Goal: Task Accomplishment & Management: Manage account settings

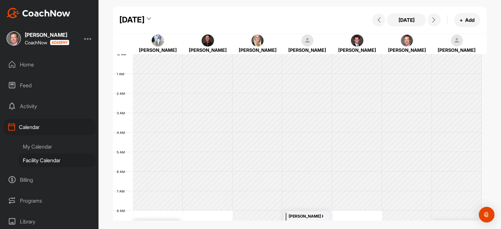
scroll to position [104, 0]
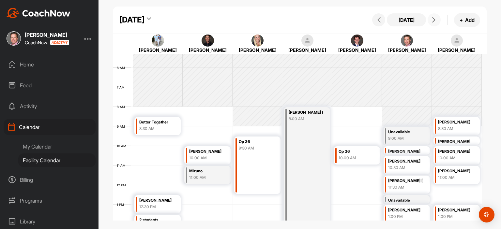
click at [406, 214] on div "1:00 PM" at bounding box center [405, 217] width 35 height 6
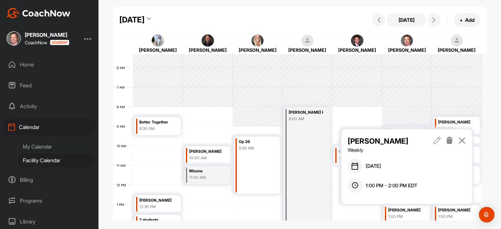
click at [437, 140] on icon at bounding box center [436, 140] width 7 height 7
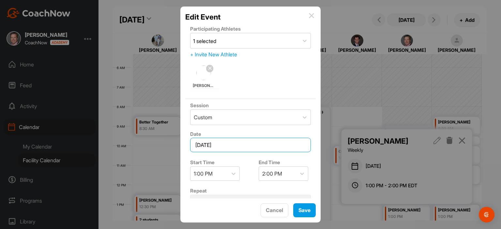
click at [244, 147] on input "August 29, 2025" at bounding box center [250, 145] width 121 height 14
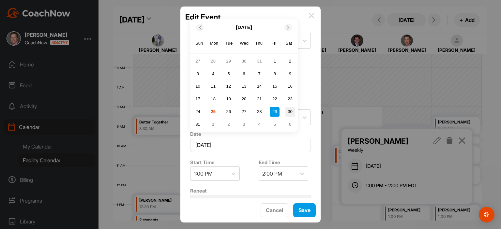
click at [291, 112] on div "30" at bounding box center [290, 112] width 10 height 10
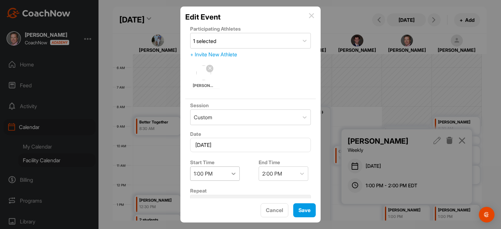
click at [234, 171] on icon at bounding box center [233, 173] width 7 height 7
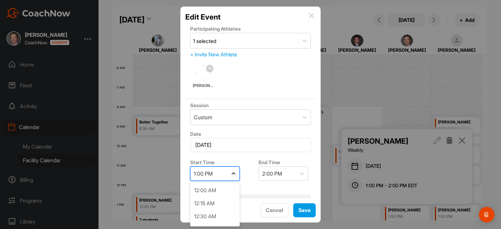
scroll to position [599, 0]
click at [218, 214] on div "12:00 PM" at bounding box center [215, 217] width 50 height 13
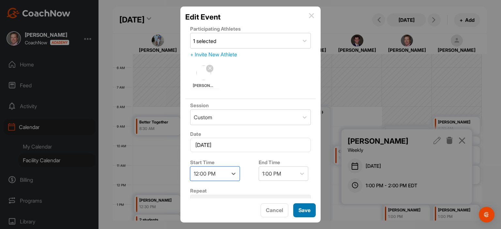
click at [303, 212] on button "Save" at bounding box center [304, 210] width 22 height 14
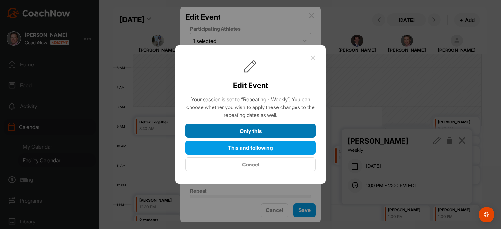
click at [267, 131] on button "Only this" at bounding box center [250, 131] width 130 height 14
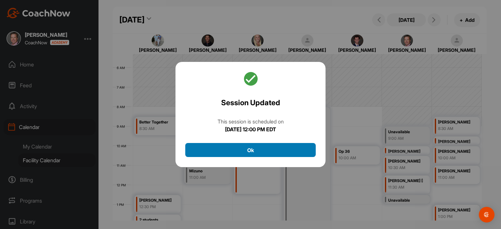
click at [271, 154] on button "Ok" at bounding box center [250, 150] width 130 height 14
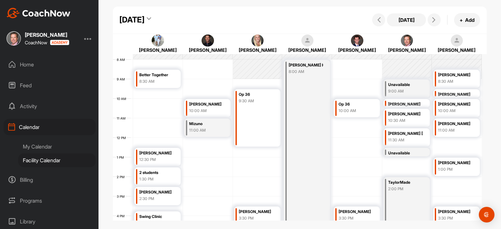
scroll to position [162, 0]
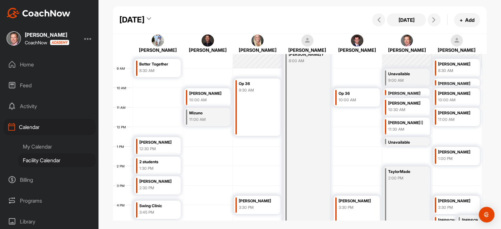
click at [413, 144] on div "Unavailable" at bounding box center [405, 142] width 35 height 7
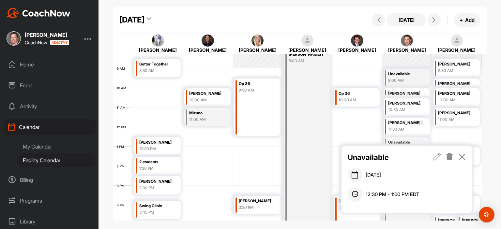
click at [436, 158] on icon at bounding box center [436, 156] width 7 height 7
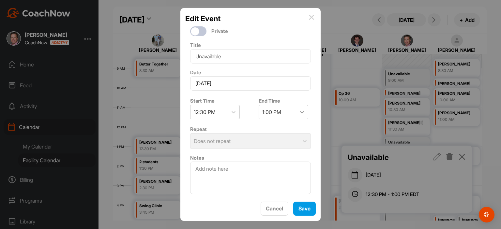
click at [296, 112] on div at bounding box center [302, 112] width 12 height 12
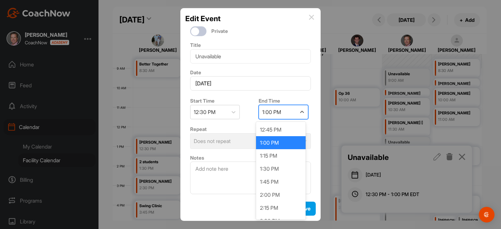
drag, startPoint x: 272, startPoint y: 192, endPoint x: 271, endPoint y: 108, distance: 84.4
click at [271, 108] on div "1:00 PM" at bounding box center [277, 112] width 37 height 14
click at [272, 195] on div "2:00 PM" at bounding box center [281, 194] width 50 height 13
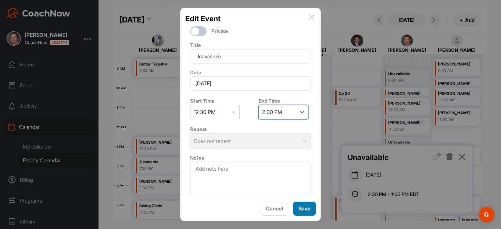
click at [304, 212] on button "Save" at bounding box center [304, 209] width 22 height 14
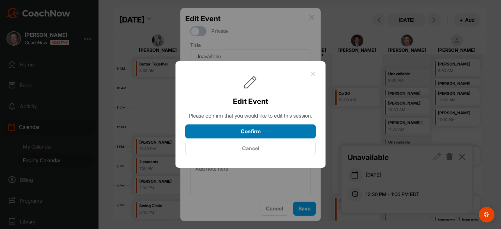
click at [292, 137] on button "Confirm" at bounding box center [250, 131] width 130 height 14
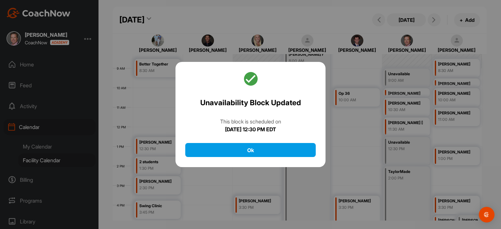
click at [346, 166] on div at bounding box center [250, 114] width 501 height 229
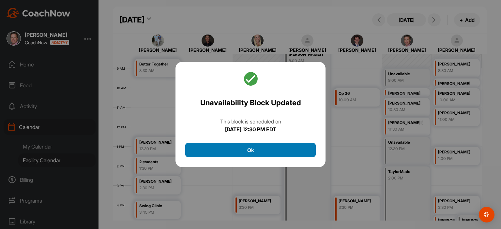
click at [256, 152] on button "Ok" at bounding box center [250, 150] width 130 height 14
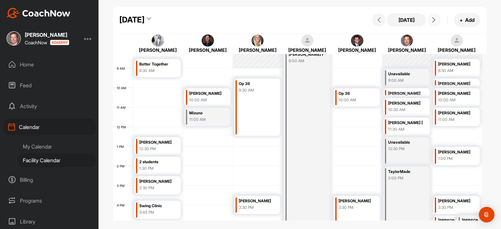
click at [437, 24] on button at bounding box center [433, 19] width 13 height 13
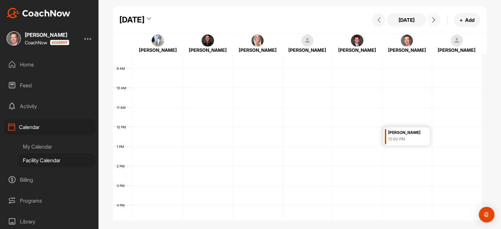
scroll to position [113, 0]
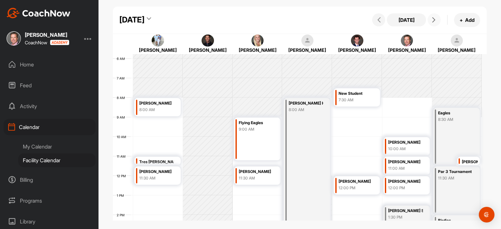
click at [434, 18] on icon at bounding box center [433, 19] width 5 height 5
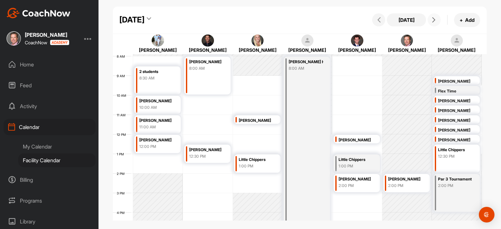
scroll to position [118, 0]
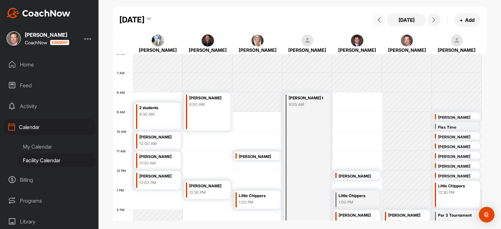
click at [381, 17] on icon at bounding box center [378, 19] width 5 height 5
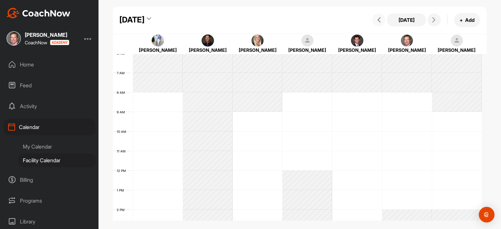
scroll to position [113, 0]
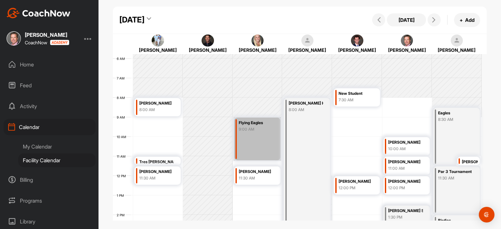
click at [252, 130] on link "Flying Eagles 9:00 AM" at bounding box center [257, 139] width 48 height 44
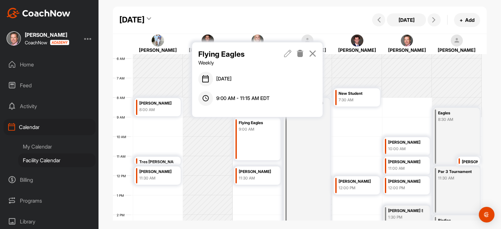
click at [299, 54] on icon at bounding box center [299, 53] width 7 height 7
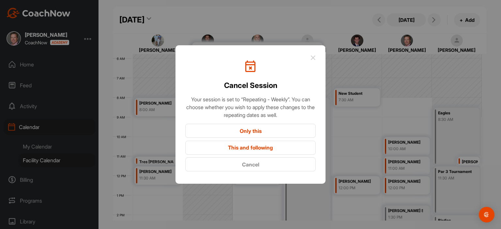
click at [285, 148] on button "This and following" at bounding box center [250, 148] width 130 height 14
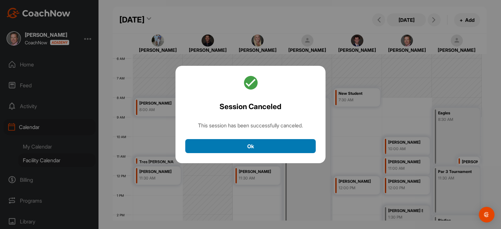
click at [285, 148] on button "Ok" at bounding box center [250, 146] width 130 height 14
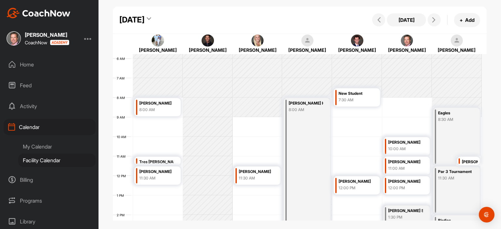
scroll to position [204, 0]
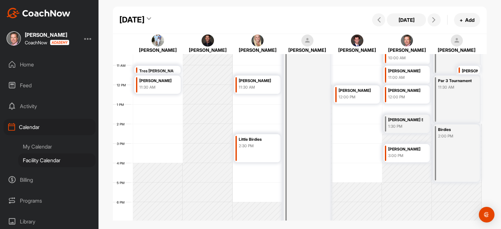
click at [265, 148] on div "2:30 PM" at bounding box center [256, 146] width 35 height 6
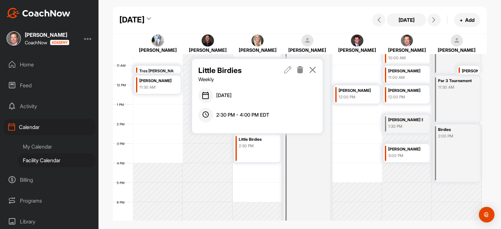
click at [303, 70] on icon at bounding box center [299, 69] width 7 height 7
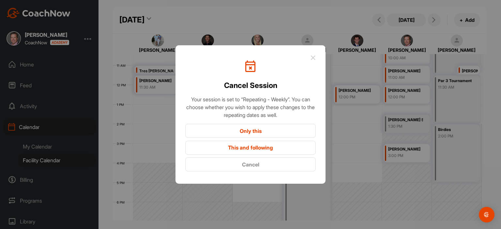
click at [276, 147] on button "This and following" at bounding box center [250, 148] width 130 height 14
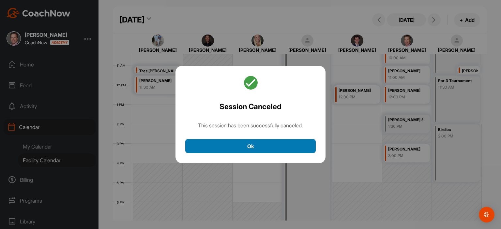
click at [276, 148] on button "Ok" at bounding box center [250, 146] width 130 height 14
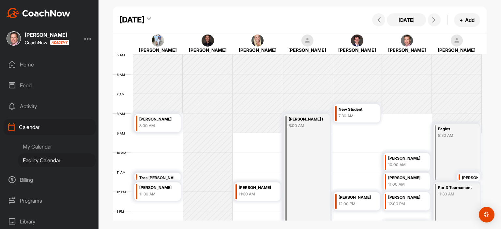
scroll to position [93, 0]
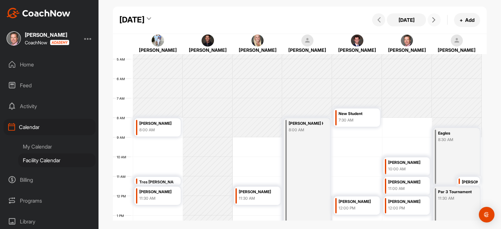
click at [435, 19] on icon at bounding box center [433, 19] width 5 height 5
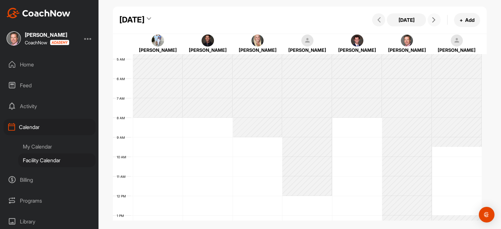
scroll to position [113, 0]
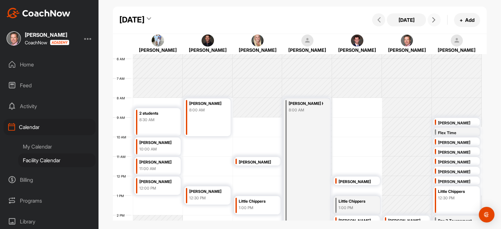
click at [262, 205] on div "Little Chippers 1:00 PM" at bounding box center [256, 205] width 35 height 15
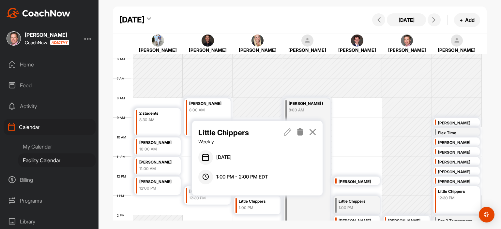
click at [303, 132] on icon at bounding box center [299, 131] width 7 height 7
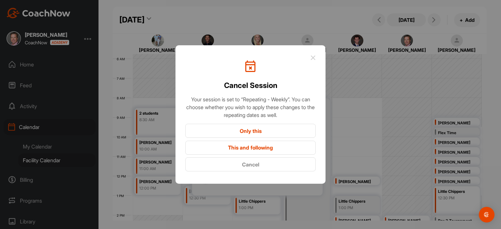
click at [283, 149] on button "This and following" at bounding box center [250, 148] width 130 height 14
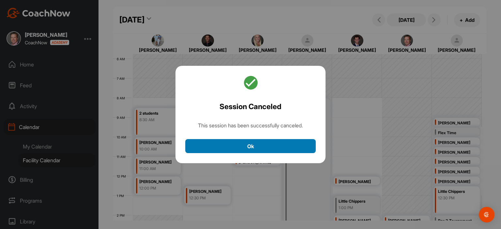
click at [278, 149] on button "Ok" at bounding box center [250, 146] width 130 height 14
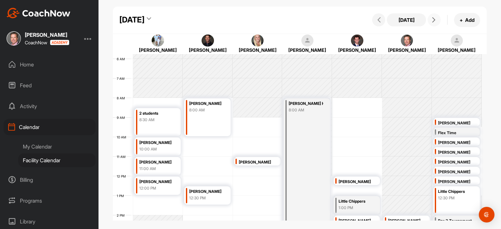
click at [435, 19] on icon at bounding box center [433, 19] width 5 height 5
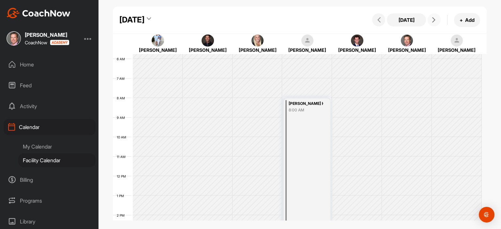
click at [435, 19] on icon at bounding box center [433, 19] width 5 height 5
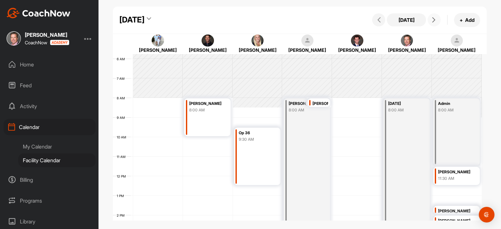
click at [250, 154] on div "Op 36 9:30 AM" at bounding box center [257, 156] width 46 height 57
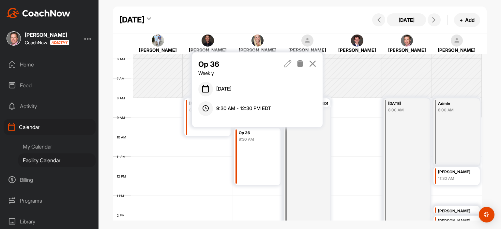
click at [300, 62] on icon at bounding box center [299, 63] width 7 height 7
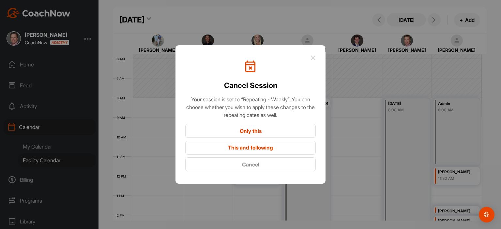
click at [276, 148] on button "This and following" at bounding box center [250, 148] width 130 height 14
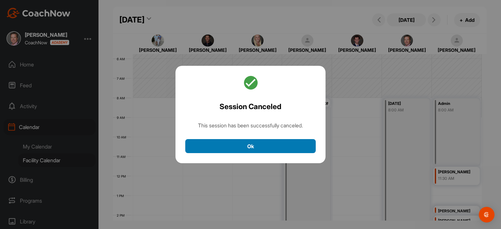
click at [276, 148] on button "Ok" at bounding box center [250, 146] width 130 height 14
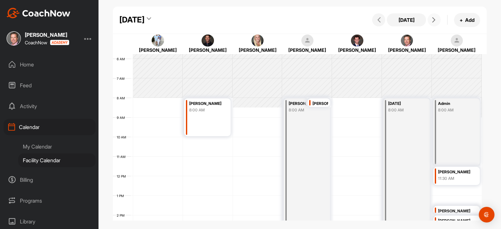
click at [434, 20] on icon at bounding box center [433, 19] width 5 height 5
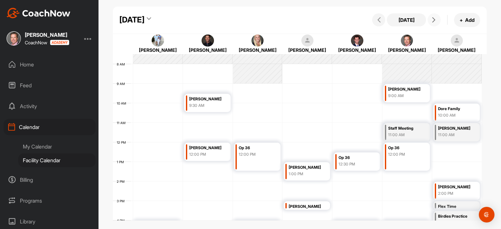
scroll to position [156, 0]
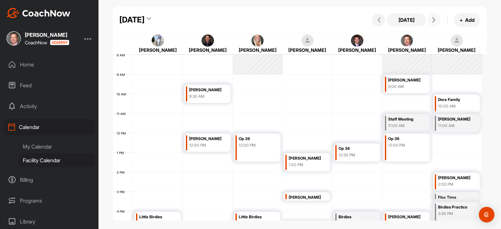
click at [258, 150] on div "Op 36 12:00 PM" at bounding box center [257, 148] width 46 height 28
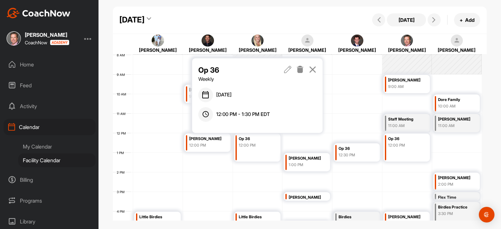
click at [302, 71] on icon at bounding box center [299, 69] width 7 height 7
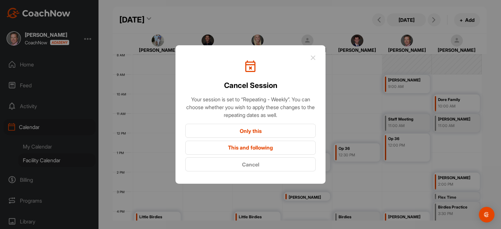
click at [276, 148] on button "This and following" at bounding box center [250, 148] width 130 height 14
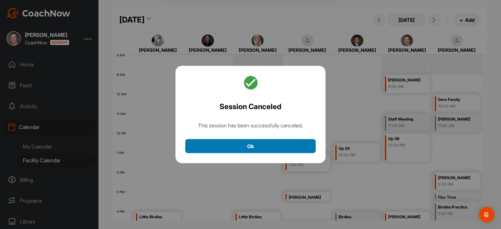
click at [278, 142] on button "Ok" at bounding box center [250, 146] width 130 height 14
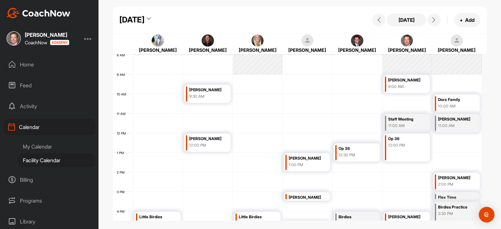
click at [263, 216] on div "Little Birdies" at bounding box center [256, 216] width 35 height 7
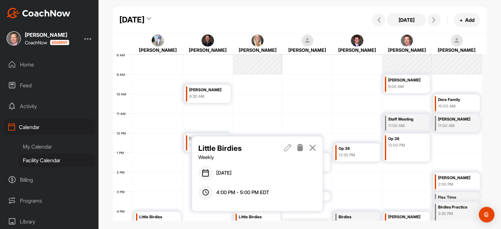
click at [302, 145] on icon at bounding box center [299, 147] width 7 height 7
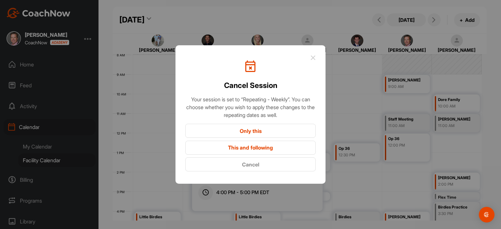
click at [294, 148] on button "This and following" at bounding box center [250, 148] width 130 height 14
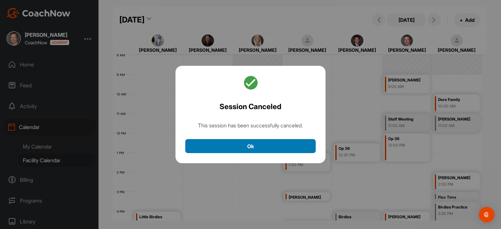
click at [290, 147] on button "Ok" at bounding box center [250, 146] width 130 height 14
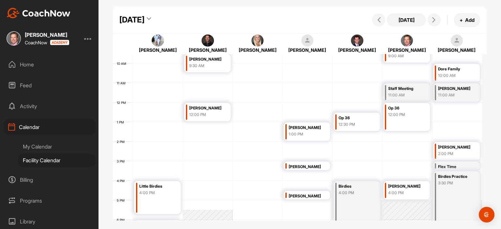
scroll to position [170, 0]
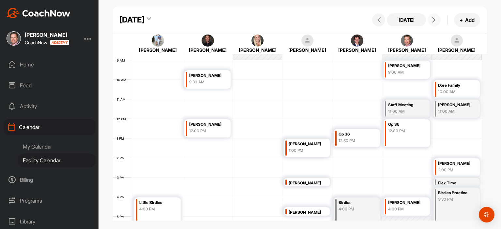
click at [428, 19] on button at bounding box center [433, 19] width 13 height 13
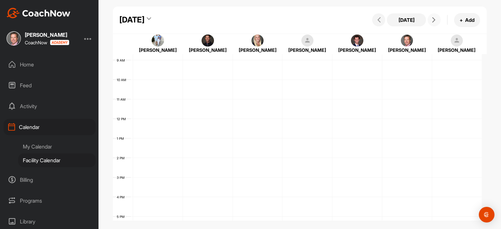
scroll to position [113, 0]
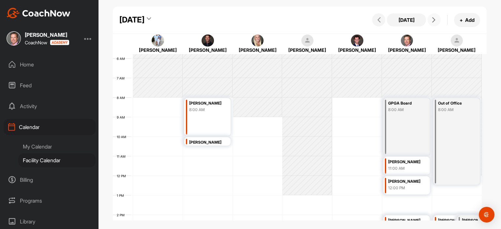
click at [433, 18] on icon at bounding box center [433, 19] width 5 height 5
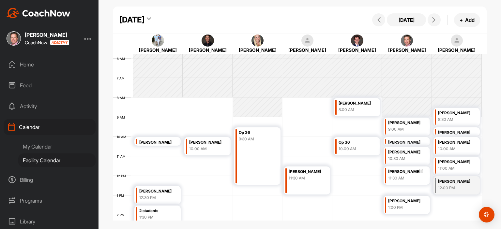
click at [144, 21] on div "Friday, September 5, 2025" at bounding box center [131, 20] width 25 height 12
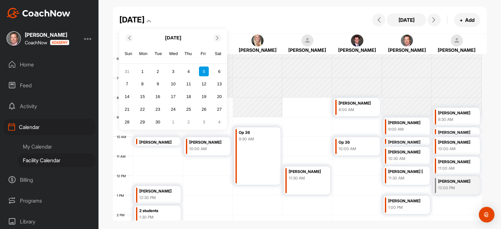
click at [128, 37] on icon at bounding box center [129, 38] width 4 height 4
click at [203, 119] on div "29" at bounding box center [204, 122] width 10 height 10
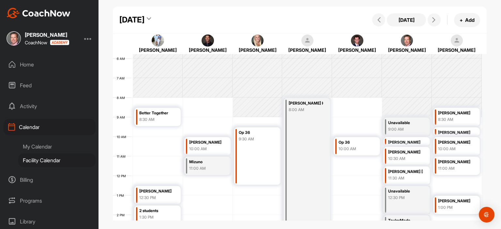
click at [144, 22] on div "[DATE]" at bounding box center [131, 20] width 25 height 12
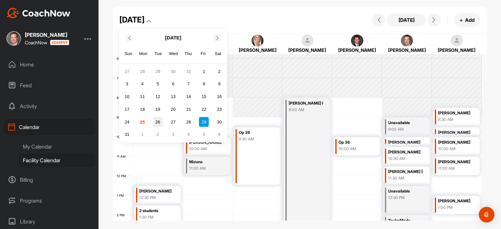
click at [154, 121] on div "26" at bounding box center [158, 122] width 10 height 10
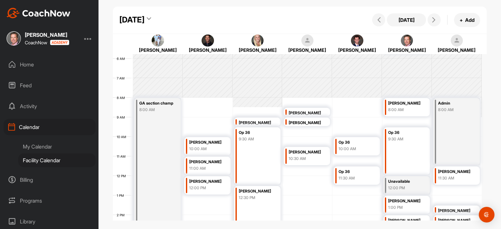
click at [245, 144] on div "Op 36 9:30 AM" at bounding box center [257, 155] width 46 height 57
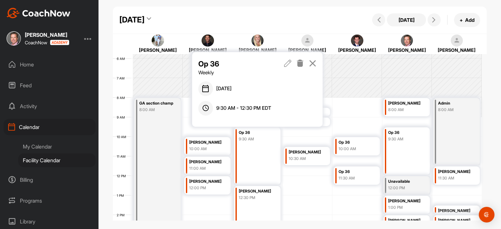
click at [302, 63] on icon at bounding box center [299, 63] width 7 height 7
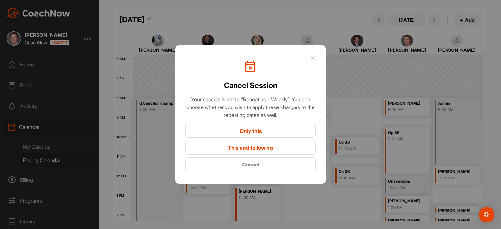
click at [274, 147] on button "This and following" at bounding box center [250, 148] width 130 height 14
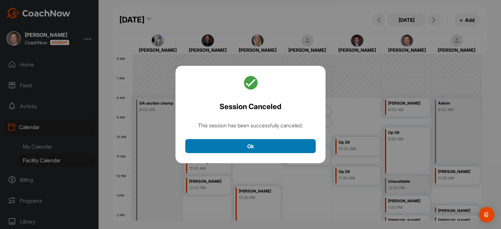
click at [277, 146] on button "Ok" at bounding box center [250, 146] width 130 height 14
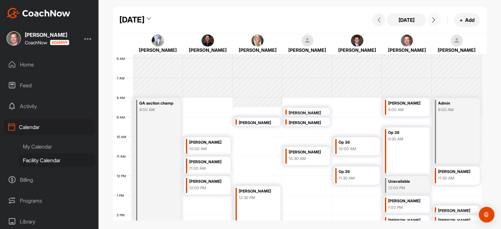
click at [434, 22] on icon at bounding box center [433, 19] width 5 height 5
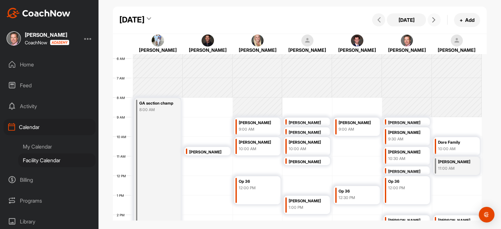
click at [434, 22] on icon at bounding box center [433, 19] width 5 height 5
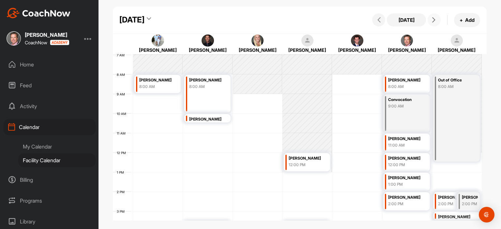
scroll to position [107, 0]
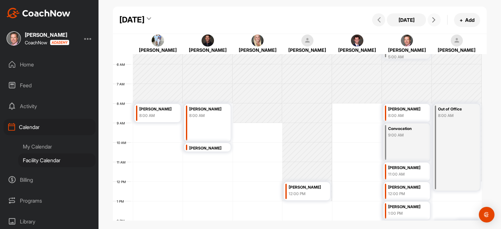
click at [433, 24] on button at bounding box center [433, 19] width 13 height 13
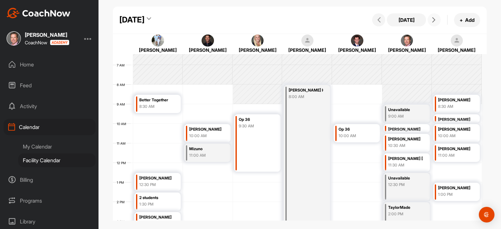
scroll to position [126, 0]
click at [376, 25] on button at bounding box center [378, 19] width 13 height 13
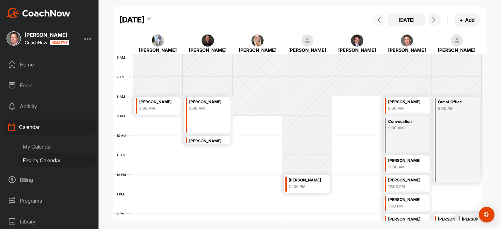
scroll to position [115, 0]
click at [434, 19] on icon at bounding box center [433, 19] width 5 height 5
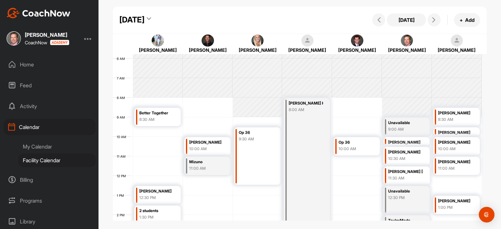
click at [50, 145] on div "My Calendar" at bounding box center [56, 147] width 77 height 14
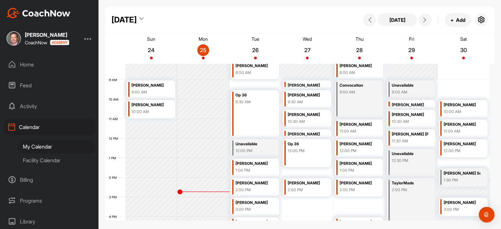
scroll to position [161, 0]
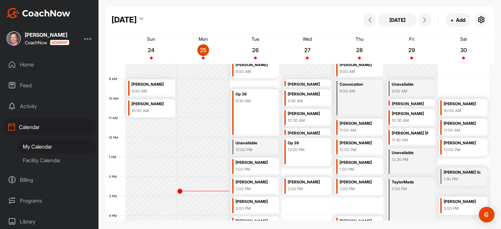
drag, startPoint x: 493, startPoint y: 170, endPoint x: 496, endPoint y: 193, distance: 22.4
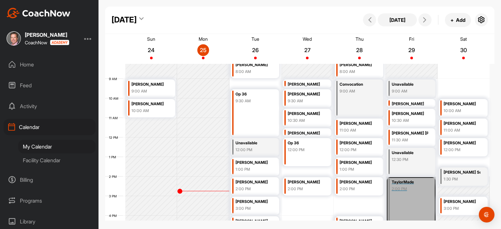
drag, startPoint x: 496, startPoint y: 193, endPoint x: 435, endPoint y: 209, distance: 62.8
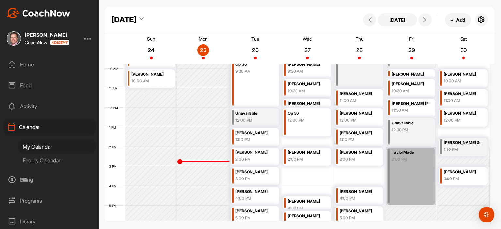
scroll to position [193, 0]
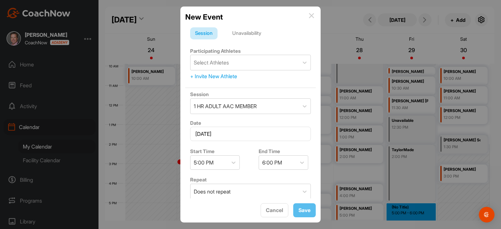
click at [314, 16] on div "New Event" at bounding box center [250, 16] width 130 height 11
click at [311, 15] on img at bounding box center [311, 15] width 5 height 5
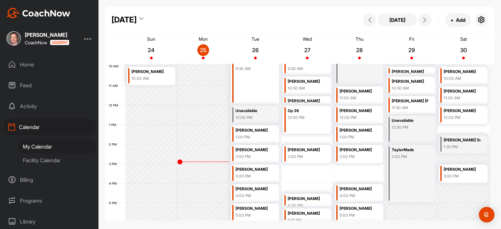
click at [418, 84] on div "[PERSON_NAME]" at bounding box center [409, 81] width 37 height 7
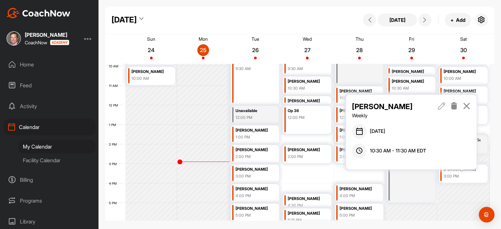
click at [442, 106] on icon at bounding box center [441, 105] width 7 height 7
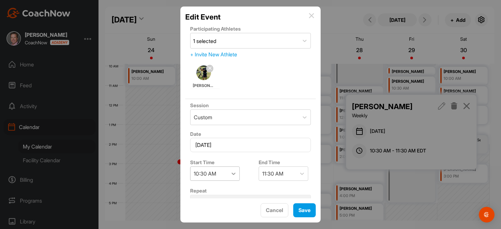
click at [236, 173] on icon at bounding box center [233, 173] width 7 height 7
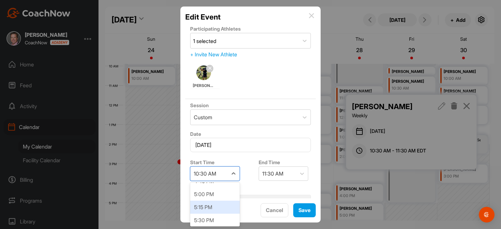
click at [223, 211] on div "5:15 PM" at bounding box center [215, 207] width 50 height 13
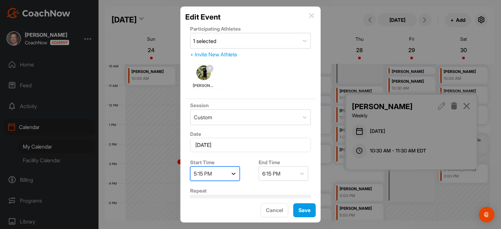
click at [234, 172] on icon at bounding box center [233, 173] width 7 height 7
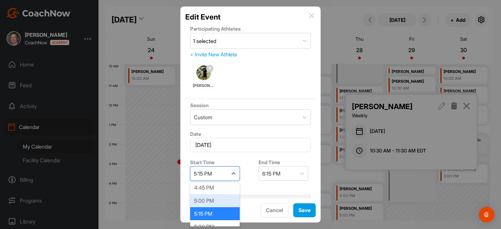
click at [214, 199] on div "5:00 PM" at bounding box center [215, 200] width 50 height 13
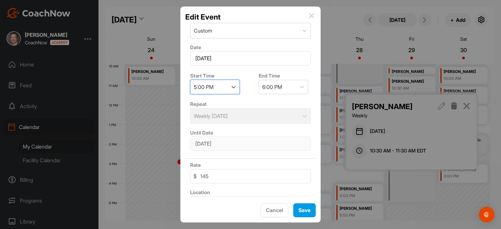
scroll to position [87, 0]
click at [301, 210] on button "Save" at bounding box center [304, 210] width 22 height 14
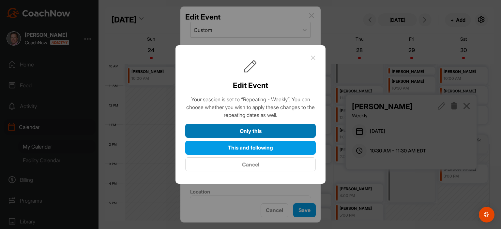
click at [273, 130] on button "Only this" at bounding box center [250, 131] width 130 height 14
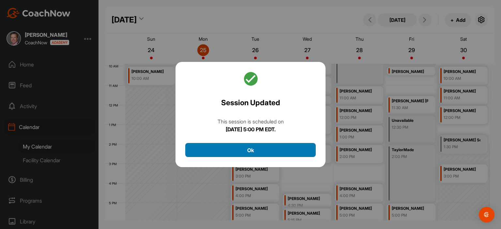
click at [266, 151] on button "Ok" at bounding box center [250, 150] width 130 height 14
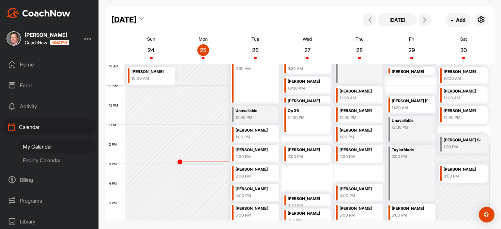
click at [412, 125] on div "12:30 PM" at bounding box center [409, 127] width 37 height 6
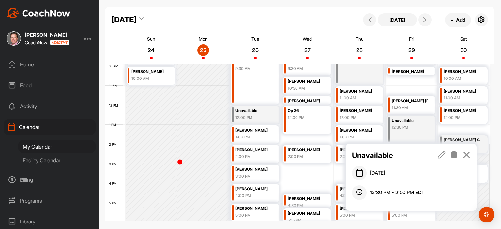
click at [441, 155] on icon at bounding box center [441, 154] width 7 height 7
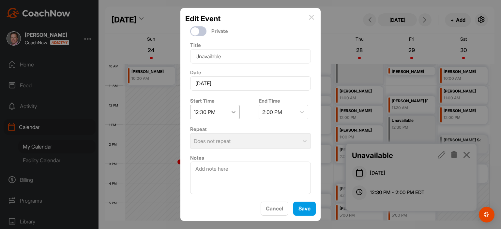
click at [232, 111] on icon at bounding box center [233, 112] width 7 height 7
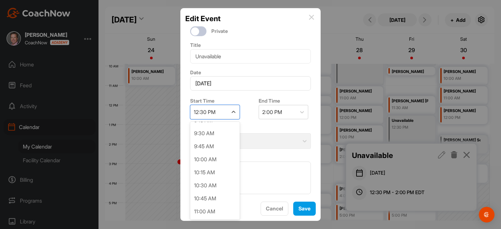
scroll to position [484, 0]
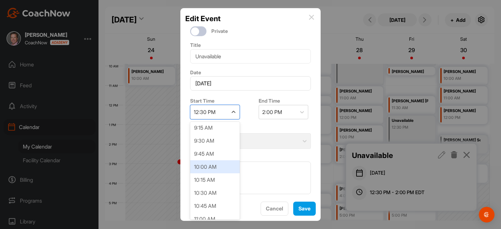
click at [223, 164] on div "10:00 AM" at bounding box center [215, 166] width 50 height 13
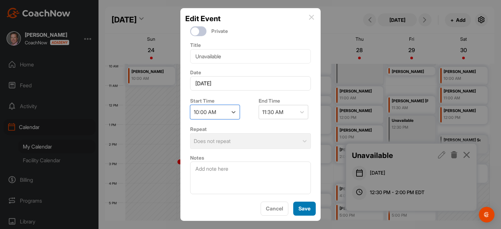
click at [311, 208] on button "Save" at bounding box center [304, 209] width 22 height 14
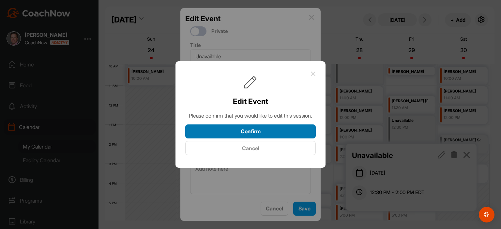
click at [274, 133] on button "Confirm" at bounding box center [250, 131] width 130 height 14
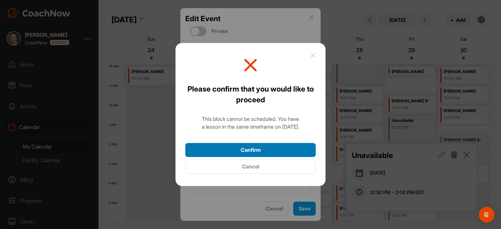
click at [279, 151] on button "Confirm" at bounding box center [250, 150] width 130 height 14
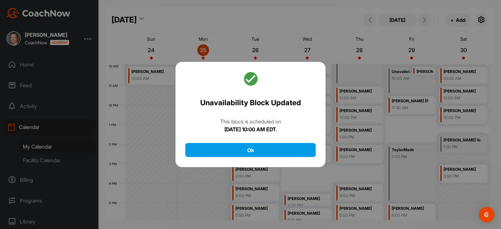
click at [402, 78] on div at bounding box center [250, 114] width 501 height 229
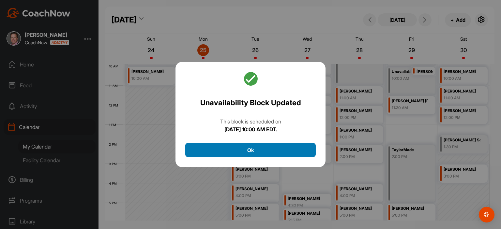
click at [270, 154] on button "Ok" at bounding box center [250, 150] width 130 height 14
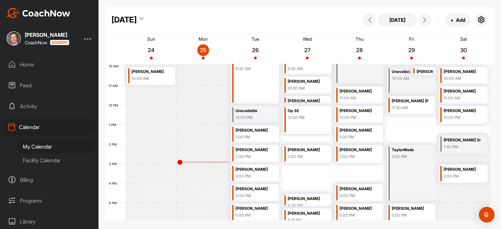
click at [393, 78] on div "10:00 AM" at bounding box center [409, 79] width 37 height 6
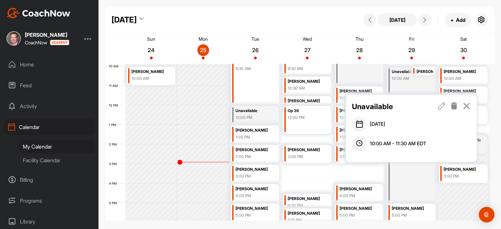
click at [442, 106] on icon at bounding box center [441, 105] width 7 height 7
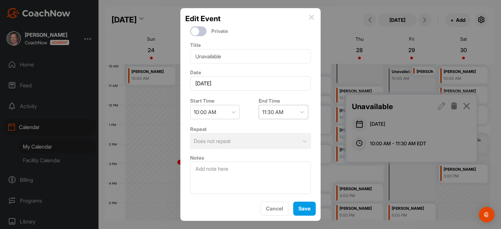
click at [291, 112] on div "11:30 AM" at bounding box center [277, 112] width 37 height 14
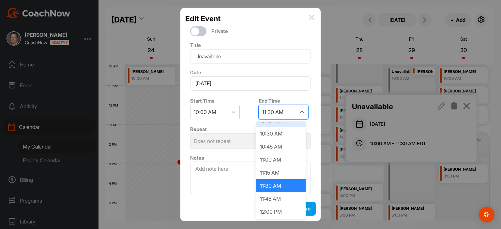
scroll to position [16, 0]
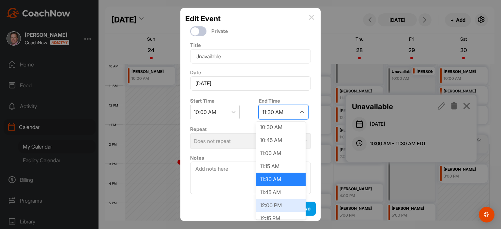
click at [284, 202] on div "12:00 PM" at bounding box center [281, 205] width 50 height 13
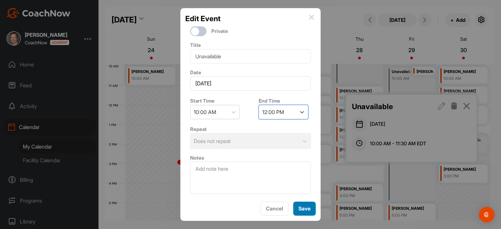
click at [308, 211] on button "Save" at bounding box center [304, 209] width 22 height 14
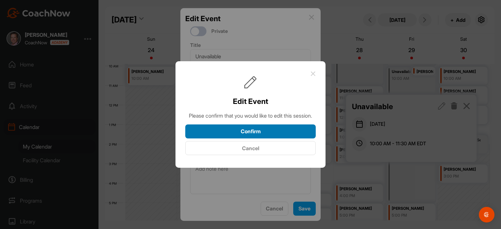
click at [254, 139] on button "Confirm" at bounding box center [250, 131] width 130 height 14
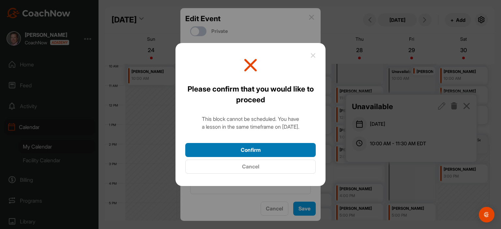
click at [281, 155] on button "Confirm" at bounding box center [250, 150] width 130 height 14
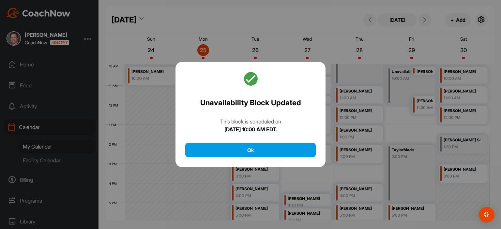
click at [394, 90] on div at bounding box center [250, 114] width 501 height 229
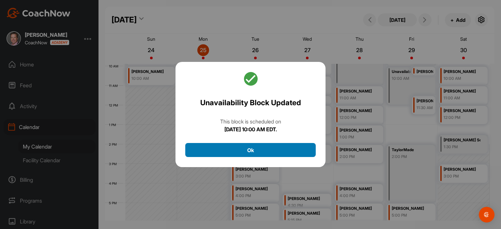
click at [274, 154] on button "Ok" at bounding box center [250, 150] width 130 height 14
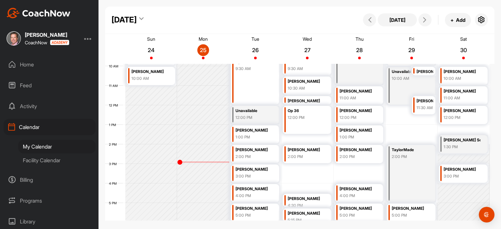
click at [365, 112] on div "[PERSON_NAME]" at bounding box center [357, 110] width 37 height 7
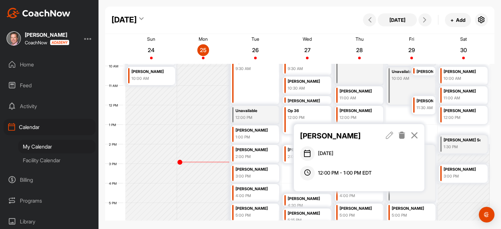
click at [400, 91] on div "Unavailable 10:00 AM" at bounding box center [411, 86] width 49 height 38
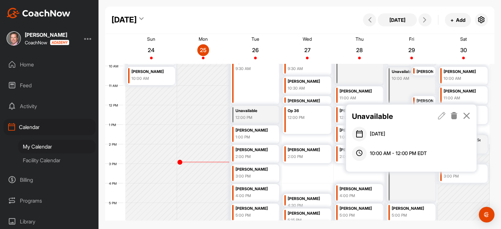
click at [440, 116] on icon at bounding box center [441, 115] width 7 height 7
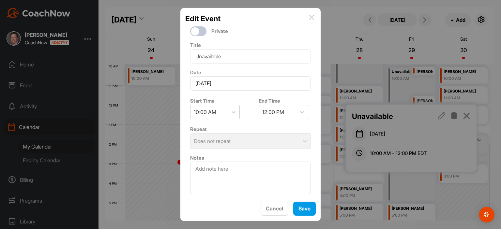
click at [272, 112] on div "12:00 PM" at bounding box center [273, 112] width 22 height 8
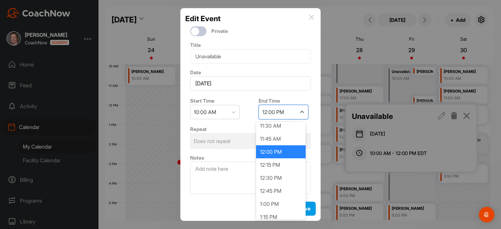
scroll to position [114, 0]
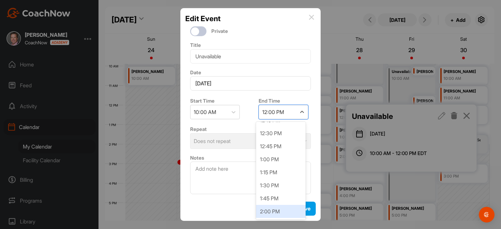
click at [277, 215] on div "2:00 PM" at bounding box center [281, 211] width 50 height 13
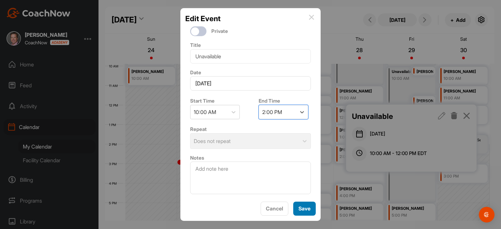
click at [300, 208] on button "Save" at bounding box center [304, 209] width 22 height 14
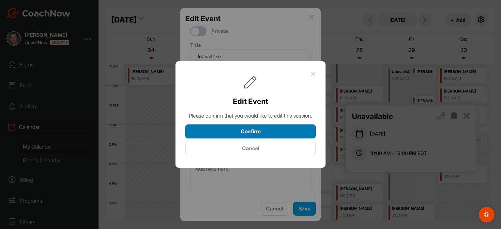
click at [284, 134] on button "Confirm" at bounding box center [250, 131] width 130 height 14
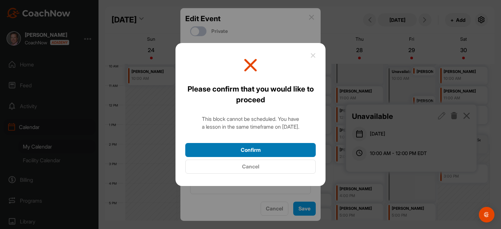
click at [273, 149] on button "Confirm" at bounding box center [250, 150] width 130 height 14
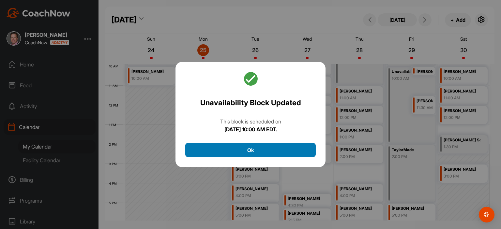
click at [275, 147] on button "Ok" at bounding box center [250, 150] width 130 height 14
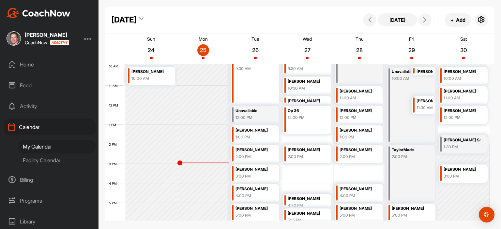
click at [396, 80] on div "10:00 AM" at bounding box center [409, 79] width 37 height 6
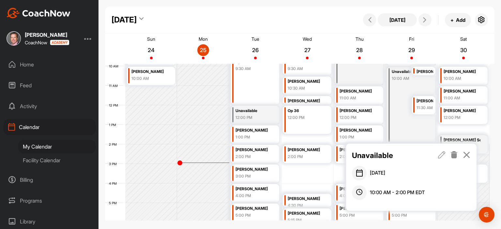
click at [405, 80] on div "10:00 AM" at bounding box center [409, 79] width 37 height 6
click at [465, 155] on icon at bounding box center [465, 154] width 7 height 7
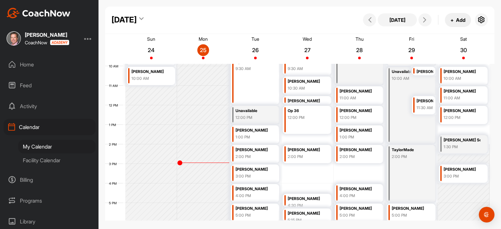
click at [456, 22] on button "+ Add" at bounding box center [458, 20] width 26 height 14
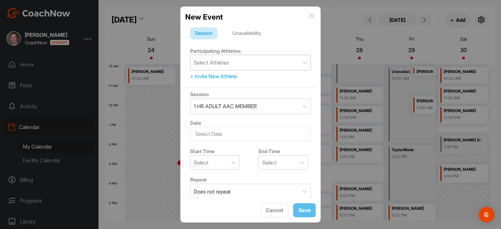
click at [207, 63] on div "Select Athletes" at bounding box center [211, 63] width 35 height 8
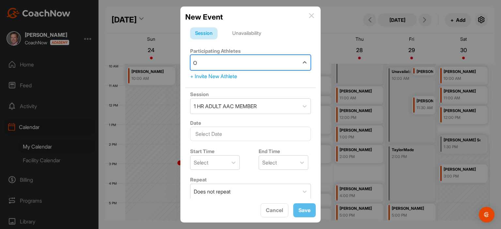
type input "OP"
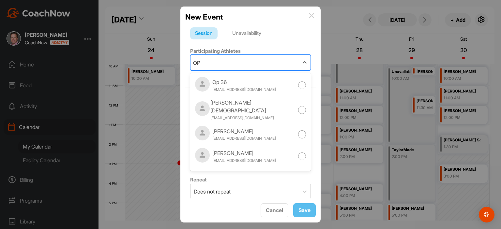
click at [228, 83] on div "Op 36" at bounding box center [244, 82] width 64 height 8
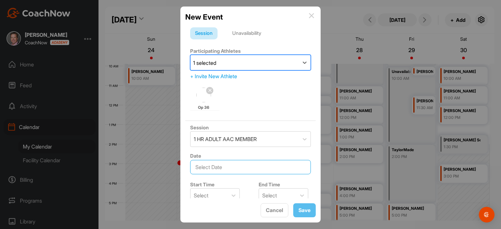
click at [238, 169] on input "text" at bounding box center [250, 167] width 121 height 14
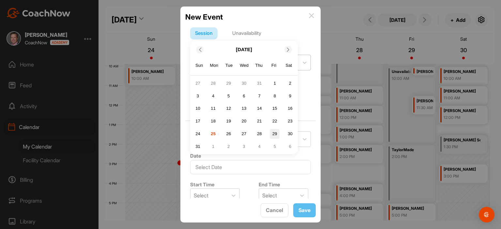
click at [274, 133] on div "29" at bounding box center [275, 134] width 10 height 10
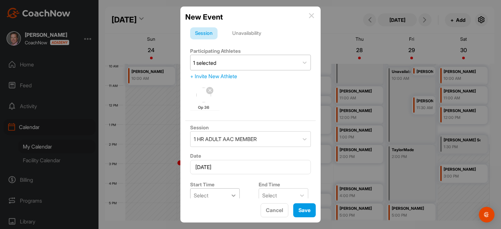
click at [233, 197] on div at bounding box center [233, 196] width 12 height 14
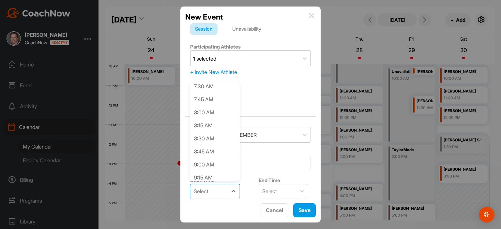
scroll to position [439, 0]
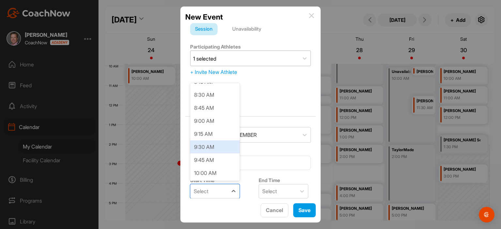
click at [217, 145] on div "9:30 AM" at bounding box center [215, 146] width 50 height 13
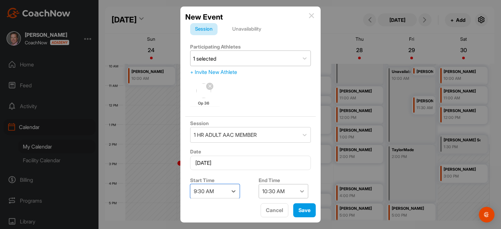
click at [299, 191] on icon at bounding box center [302, 191] width 7 height 7
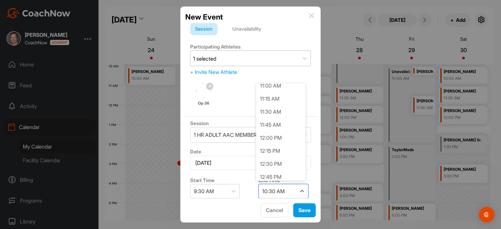
scroll to position [101, 0]
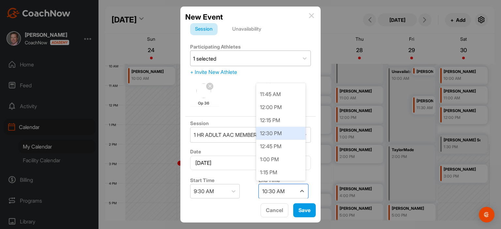
click at [276, 131] on div "12:30 PM" at bounding box center [281, 133] width 50 height 13
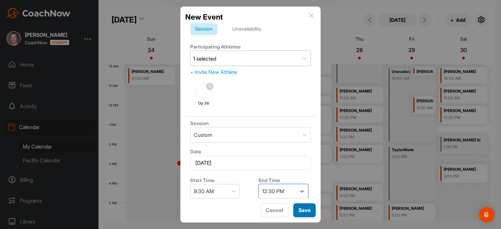
click at [301, 208] on button "Save" at bounding box center [304, 210] width 22 height 14
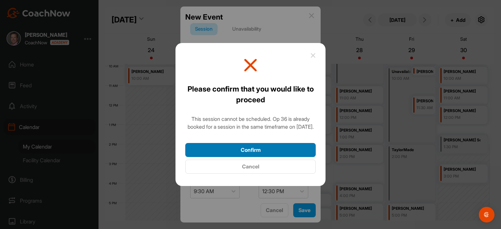
click at [284, 151] on button "Confirm" at bounding box center [250, 150] width 130 height 14
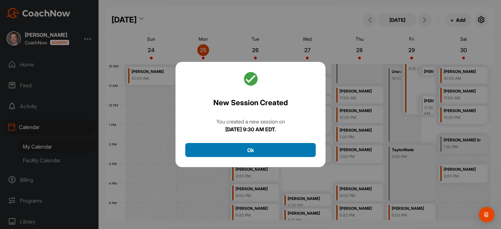
click at [305, 153] on button "Ok" at bounding box center [250, 150] width 130 height 14
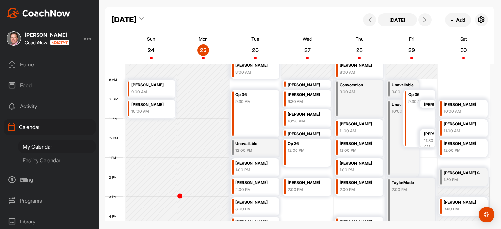
scroll to position [157, 0]
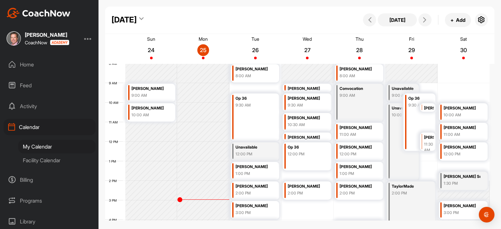
click at [393, 94] on div "9:00 AM" at bounding box center [402, 96] width 23 height 6
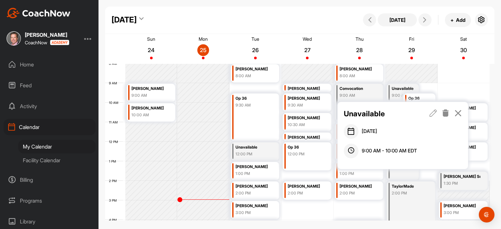
click at [447, 113] on icon at bounding box center [445, 113] width 7 height 7
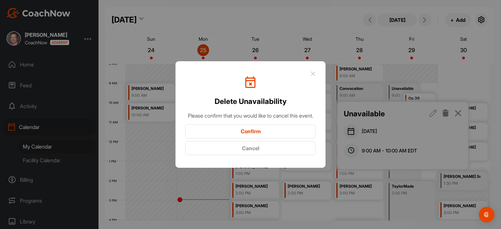
click at [260, 138] on button "Confirm" at bounding box center [250, 131] width 130 height 14
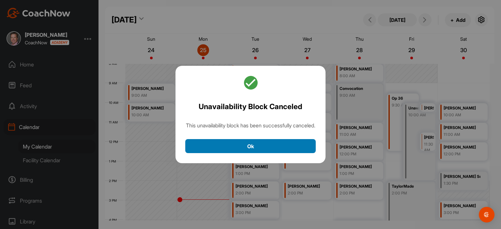
click at [276, 147] on button "Ok" at bounding box center [250, 146] width 130 height 14
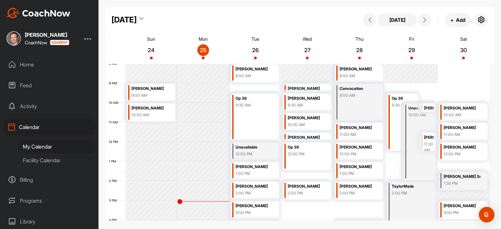
click at [429, 136] on div "[PERSON_NAME] [PERSON_NAME]" at bounding box center [429, 137] width 10 height 7
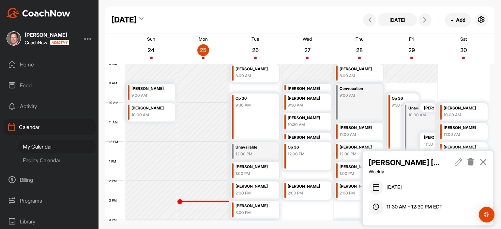
click at [457, 163] on icon at bounding box center [457, 161] width 7 height 7
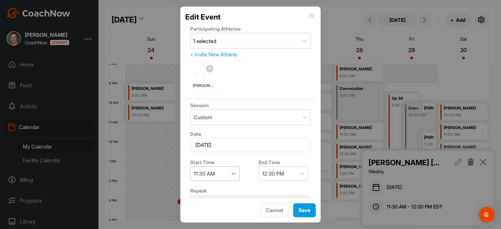
click at [231, 173] on icon at bounding box center [233, 173] width 7 height 7
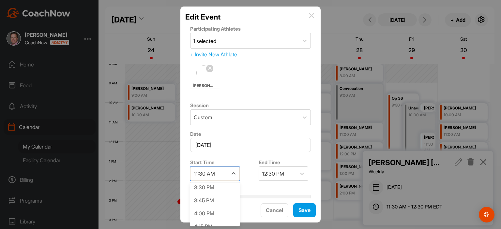
scroll to position [835, 0]
click at [223, 192] on div "4:00 PM" at bounding box center [215, 189] width 50 height 13
click at [306, 210] on button "Save" at bounding box center [304, 210] width 22 height 14
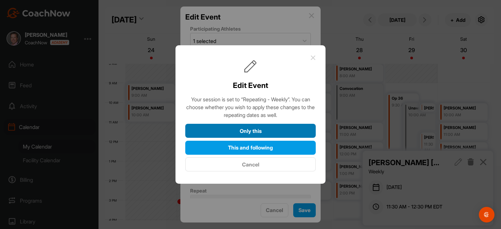
click at [280, 129] on button "Only this" at bounding box center [250, 131] width 130 height 14
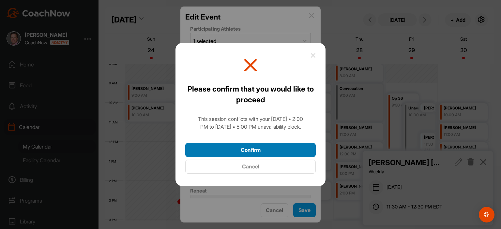
click at [277, 150] on button "Confirm" at bounding box center [250, 150] width 130 height 14
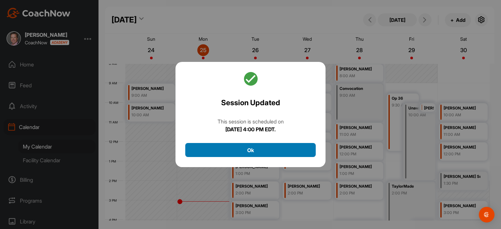
click at [296, 150] on button "Ok" at bounding box center [250, 150] width 130 height 14
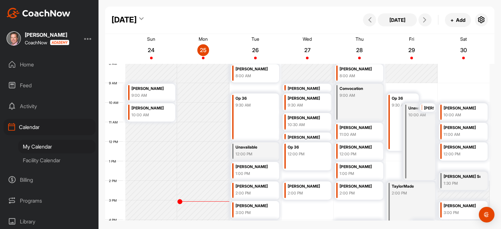
click at [402, 201] on div "TaylorMade 2:00 PM" at bounding box center [411, 210] width 49 height 57
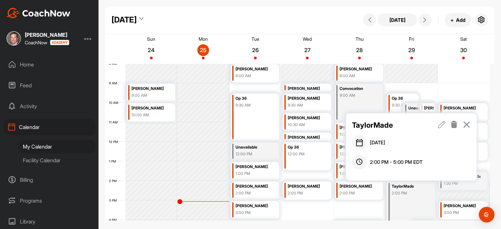
click at [443, 124] on icon at bounding box center [441, 124] width 7 height 7
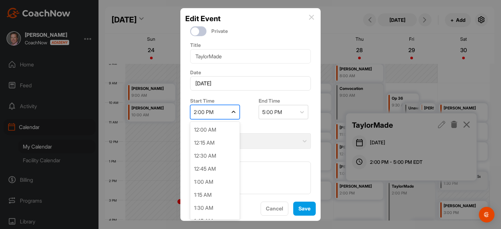
click at [228, 110] on div at bounding box center [233, 112] width 12 height 12
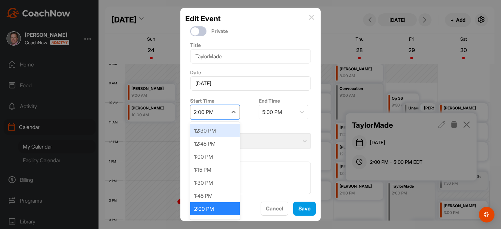
click at [213, 131] on div "12:30 PM" at bounding box center [215, 130] width 50 height 13
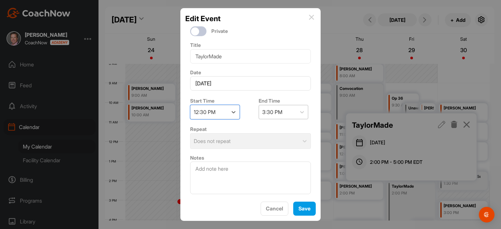
click at [284, 110] on div "3:30 PM" at bounding box center [277, 112] width 37 height 14
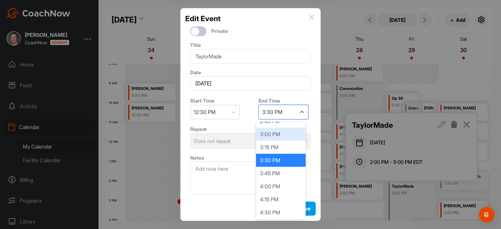
scroll to position [115, 0]
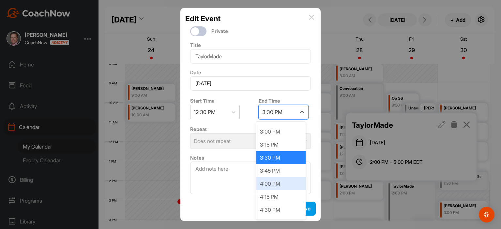
click at [285, 185] on div "4:00 PM" at bounding box center [281, 183] width 50 height 13
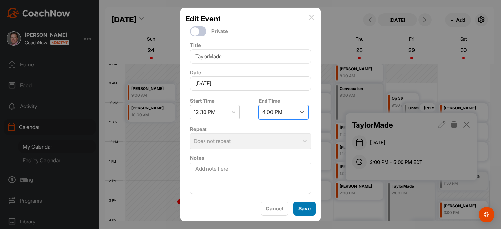
click at [311, 207] on button "Save" at bounding box center [304, 209] width 22 height 14
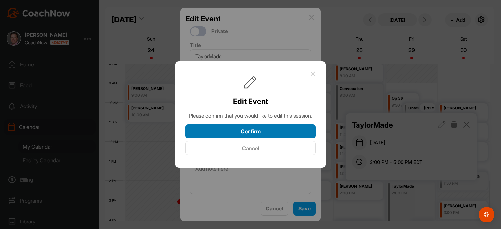
click at [282, 134] on button "Confirm" at bounding box center [250, 131] width 130 height 14
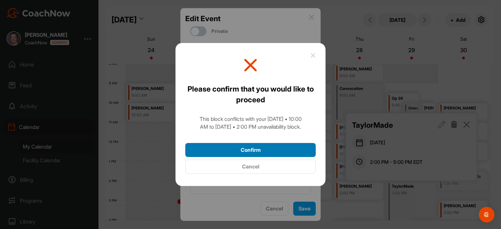
click at [280, 151] on button "Confirm" at bounding box center [250, 150] width 130 height 14
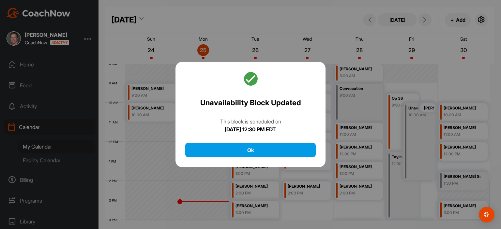
click at [428, 126] on div at bounding box center [250, 114] width 501 height 229
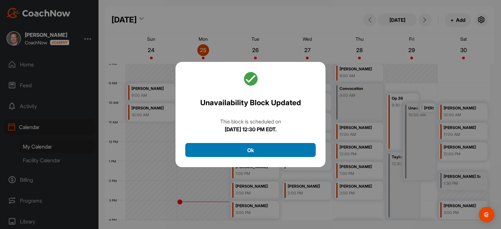
click at [301, 153] on button "Ok" at bounding box center [250, 150] width 130 height 14
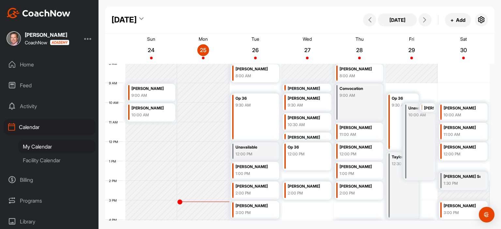
click at [424, 136] on div "Unavailable 10:00 AM" at bounding box center [419, 141] width 32 height 77
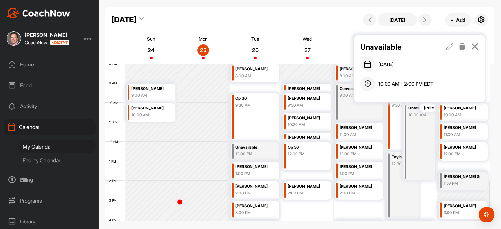
click at [460, 46] on icon at bounding box center [461, 46] width 7 height 7
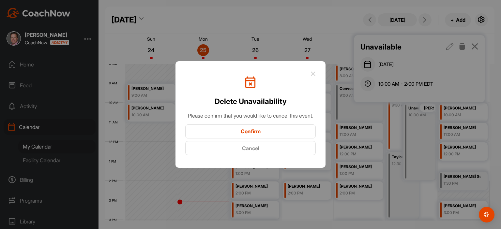
click at [230, 133] on button "Confirm" at bounding box center [250, 131] width 130 height 14
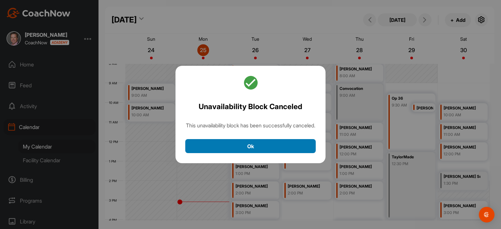
click at [271, 153] on button "Ok" at bounding box center [250, 146] width 130 height 14
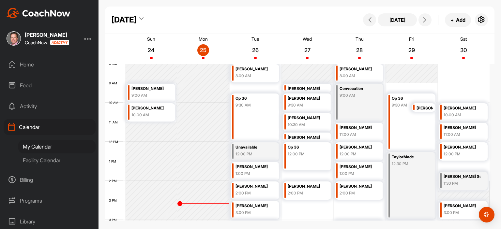
click at [419, 108] on div "[PERSON_NAME]" at bounding box center [424, 108] width 17 height 7
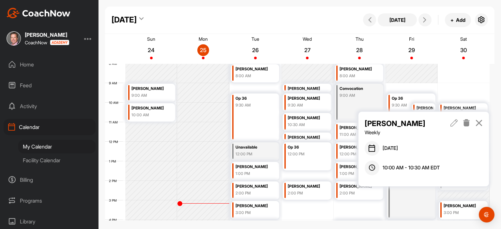
click at [454, 122] on icon at bounding box center [453, 122] width 7 height 7
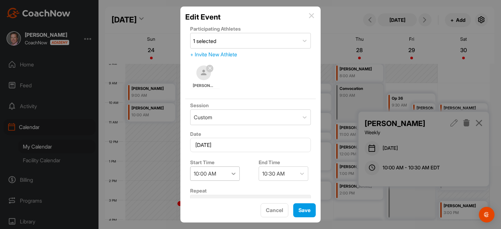
click at [233, 171] on icon at bounding box center [233, 173] width 7 height 7
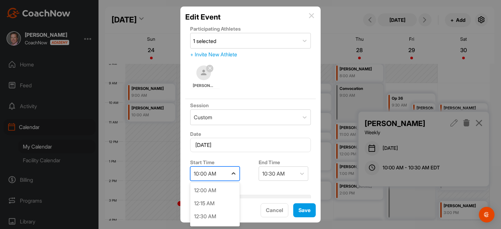
scroll to position [442, 0]
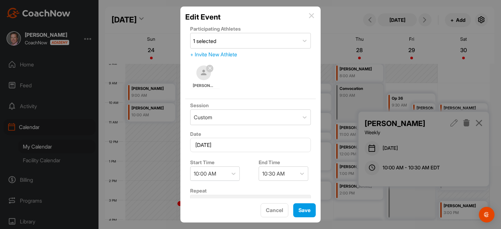
drag, startPoint x: 225, startPoint y: 214, endPoint x: 325, endPoint y: 65, distance: 180.0
click at [325, 65] on div at bounding box center [250, 114] width 501 height 229
click at [234, 172] on icon at bounding box center [233, 173] width 7 height 7
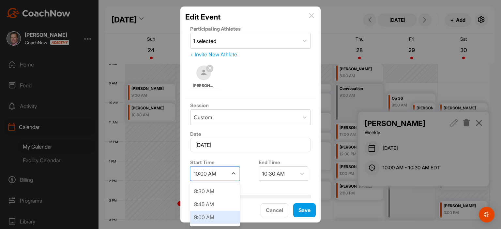
click at [211, 218] on div "9:00 AM" at bounding box center [215, 217] width 50 height 13
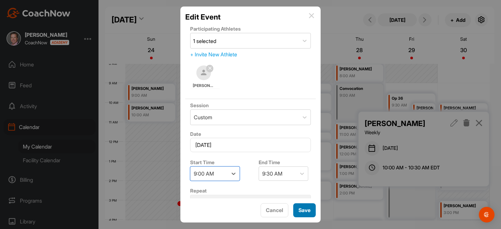
click at [307, 212] on button "Save" at bounding box center [304, 210] width 22 height 14
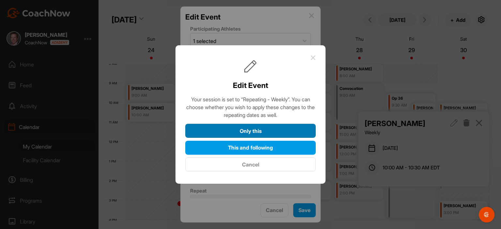
click at [272, 128] on button "Only this" at bounding box center [250, 131] width 130 height 14
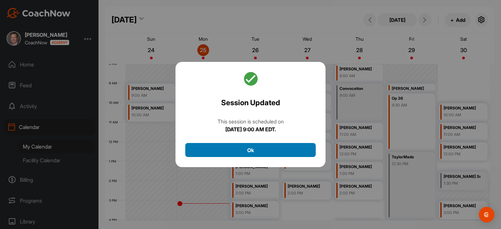
click at [276, 150] on button "Ok" at bounding box center [250, 150] width 130 height 14
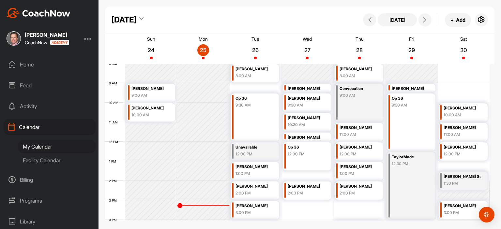
click at [137, 19] on div "August 2025" at bounding box center [123, 20] width 25 height 12
click at [49, 160] on div "Facility Calendar" at bounding box center [56, 161] width 77 height 14
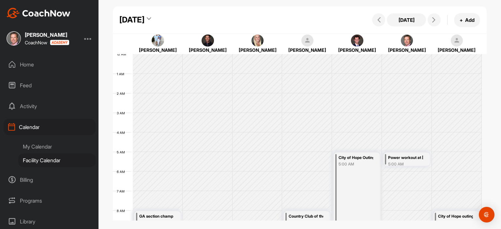
scroll to position [113, 0]
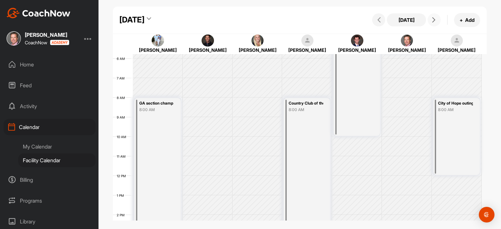
click at [431, 19] on icon at bounding box center [433, 19] width 5 height 5
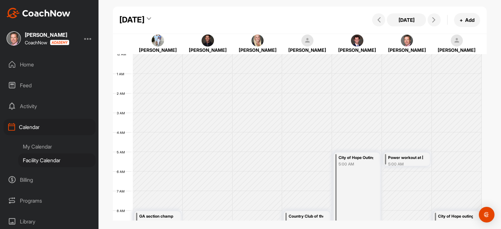
scroll to position [113, 0]
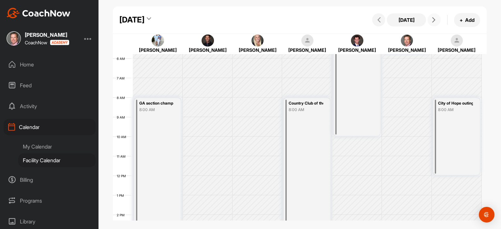
click at [435, 18] on icon at bounding box center [433, 19] width 5 height 5
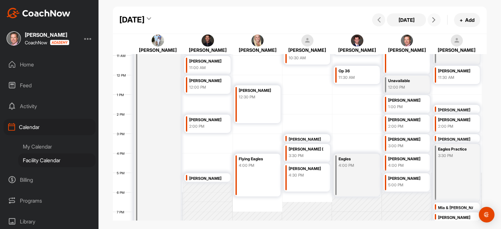
scroll to position [219, 0]
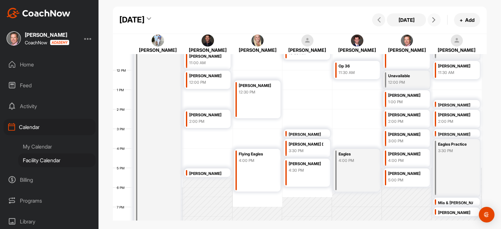
click at [256, 169] on div "Flying Eagles 4:00 PM" at bounding box center [257, 170] width 46 height 43
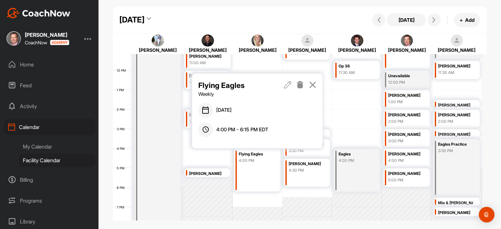
click at [300, 86] on icon at bounding box center [299, 84] width 7 height 7
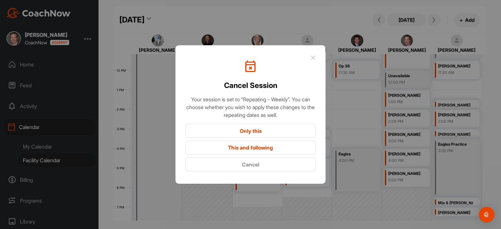
click at [268, 148] on button "This and following" at bounding box center [250, 148] width 130 height 14
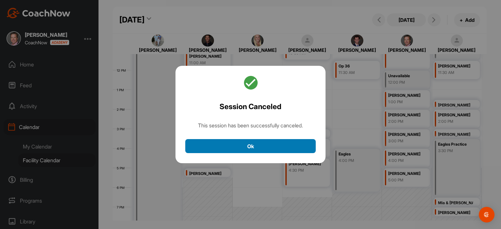
click at [268, 148] on button "Ok" at bounding box center [250, 146] width 130 height 14
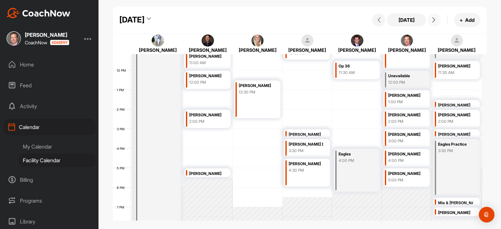
click at [436, 20] on span at bounding box center [434, 19] width 8 height 5
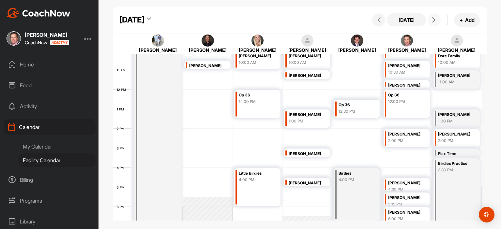
scroll to position [197, 0]
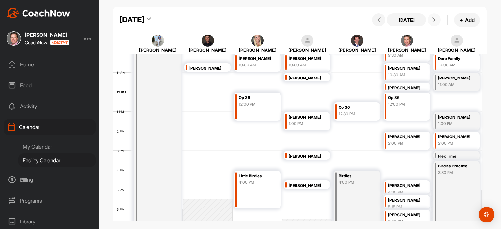
click at [245, 181] on div "4:00 PM" at bounding box center [256, 183] width 35 height 6
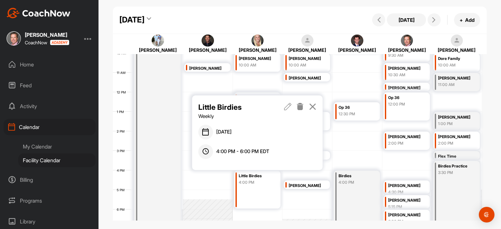
click at [300, 107] on icon at bounding box center [299, 106] width 7 height 7
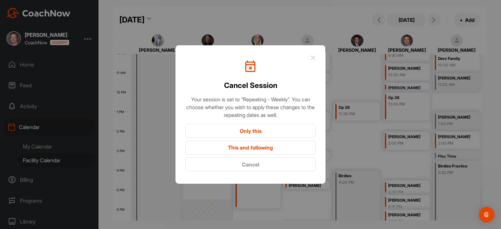
click at [268, 148] on button "This and following" at bounding box center [250, 148] width 130 height 14
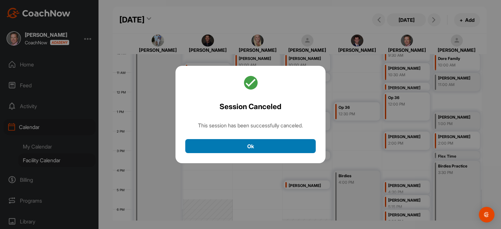
click at [268, 148] on button "Ok" at bounding box center [250, 146] width 130 height 14
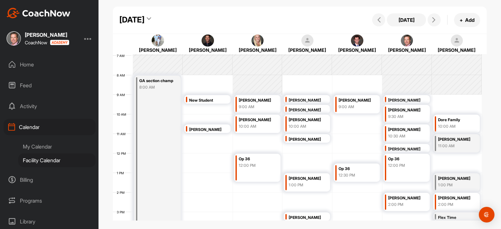
scroll to position [128, 0]
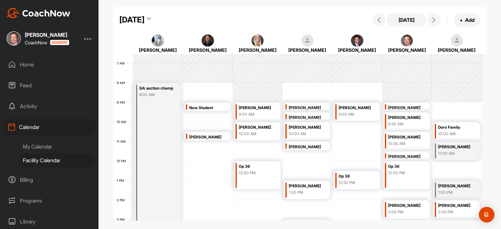
click at [249, 163] on div "Op 36" at bounding box center [256, 166] width 35 height 7
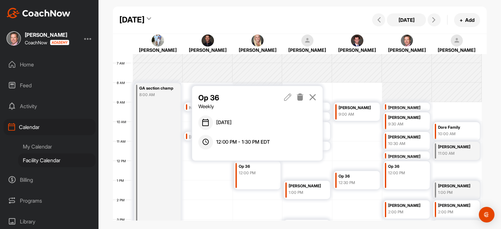
click at [301, 97] on icon at bounding box center [299, 97] width 7 height 7
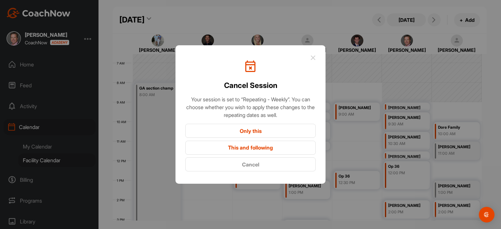
click at [276, 152] on button "This and following" at bounding box center [250, 148] width 130 height 14
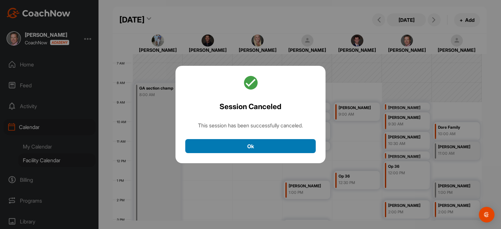
click at [275, 149] on button "Ok" at bounding box center [250, 146] width 130 height 14
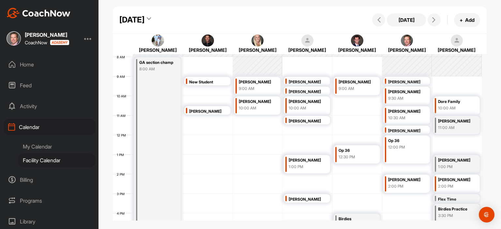
scroll to position [149, 0]
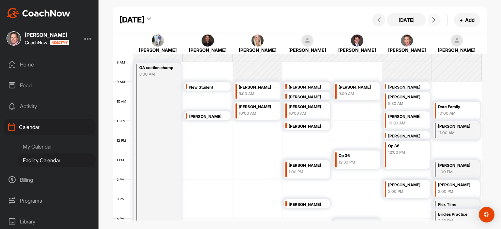
click at [436, 21] on icon at bounding box center [433, 19] width 5 height 5
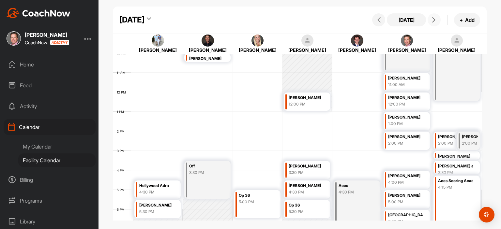
scroll to position [215, 0]
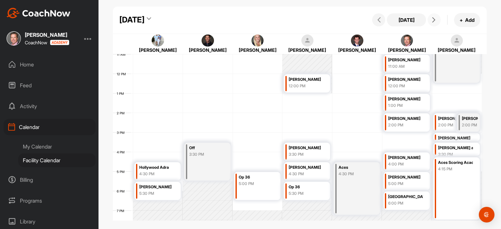
click at [434, 19] on icon at bounding box center [433, 19] width 5 height 5
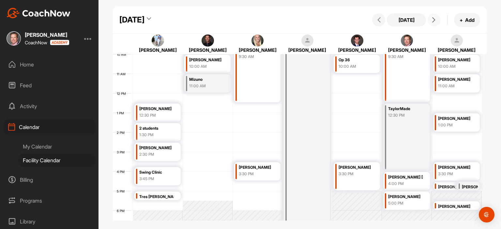
scroll to position [197, 0]
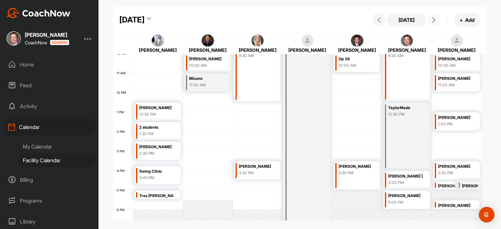
click at [433, 20] on icon at bounding box center [433, 19] width 5 height 5
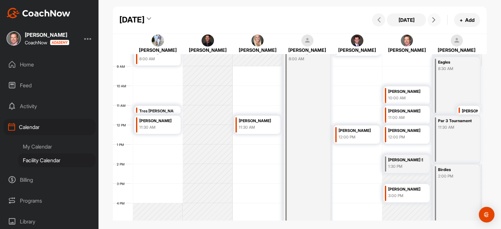
scroll to position [124, 0]
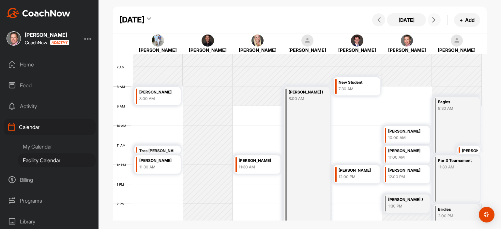
click at [436, 18] on span at bounding box center [434, 19] width 8 height 5
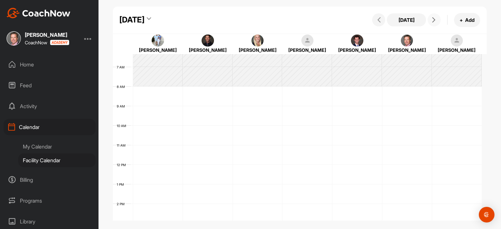
scroll to position [113, 0]
